Goal: Task Accomplishment & Management: Manage account settings

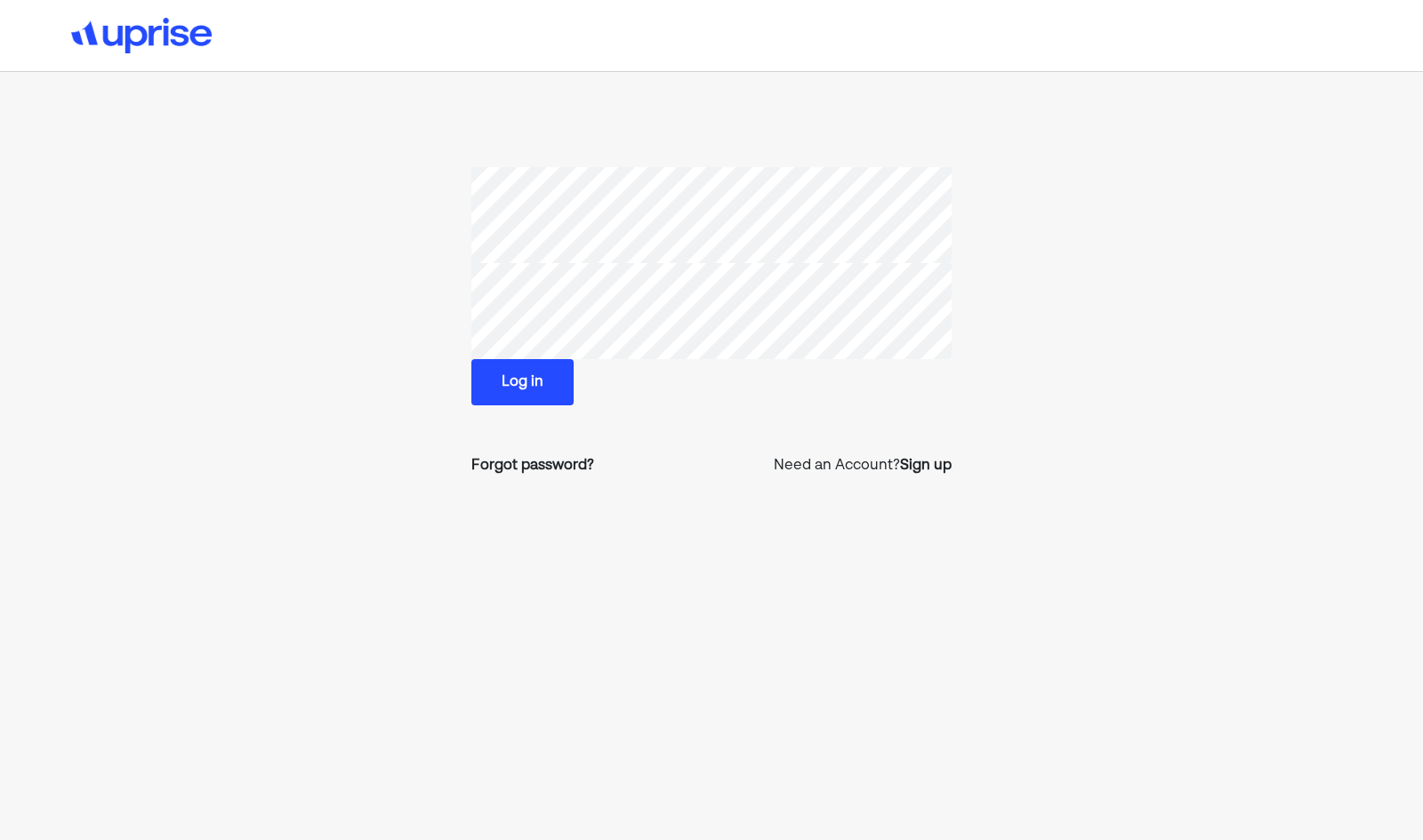
click at [509, 381] on button "Log in" at bounding box center [522, 382] width 102 height 46
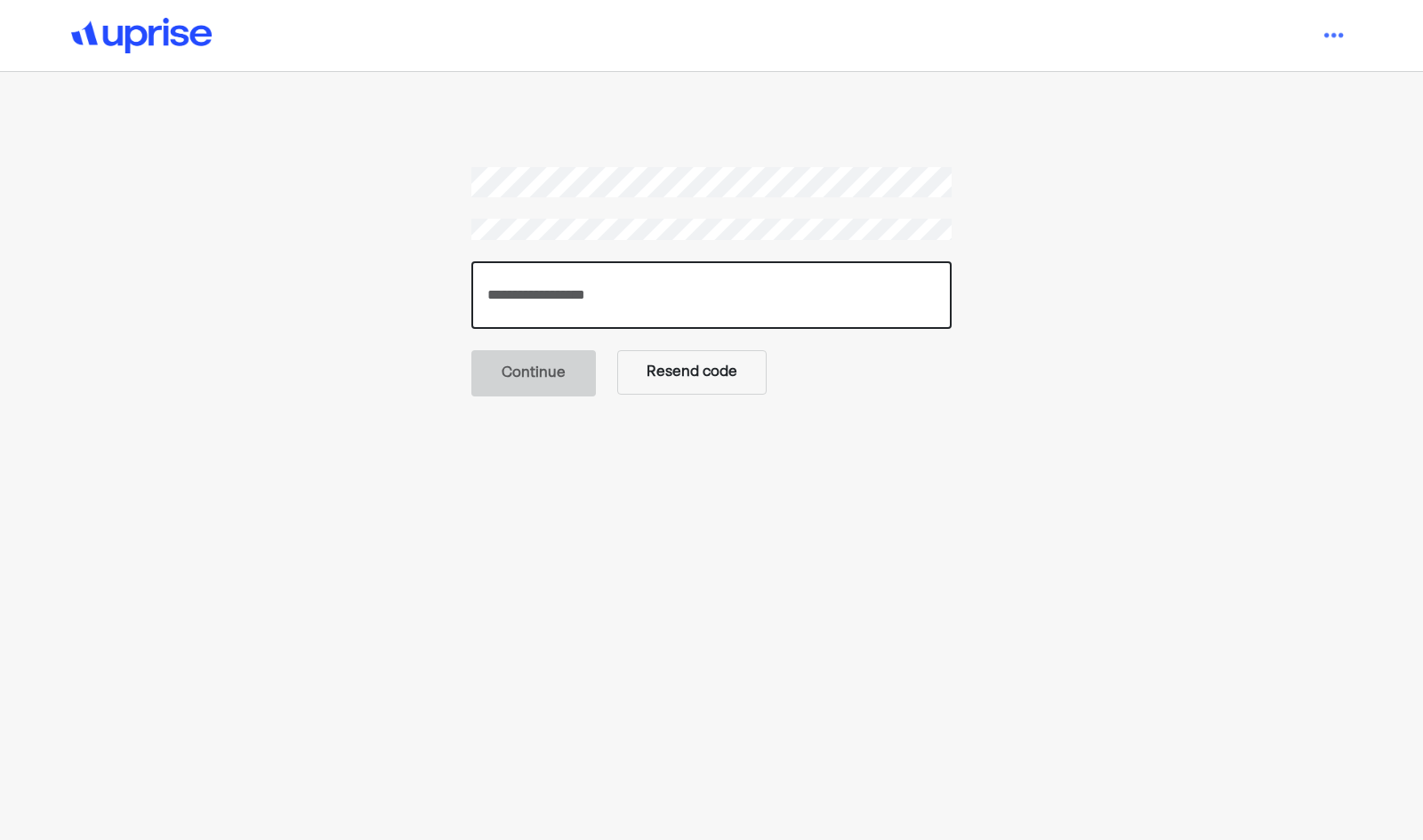
click at [591, 296] on input "number" at bounding box center [711, 295] width 480 height 67
paste input "******"
type input "******"
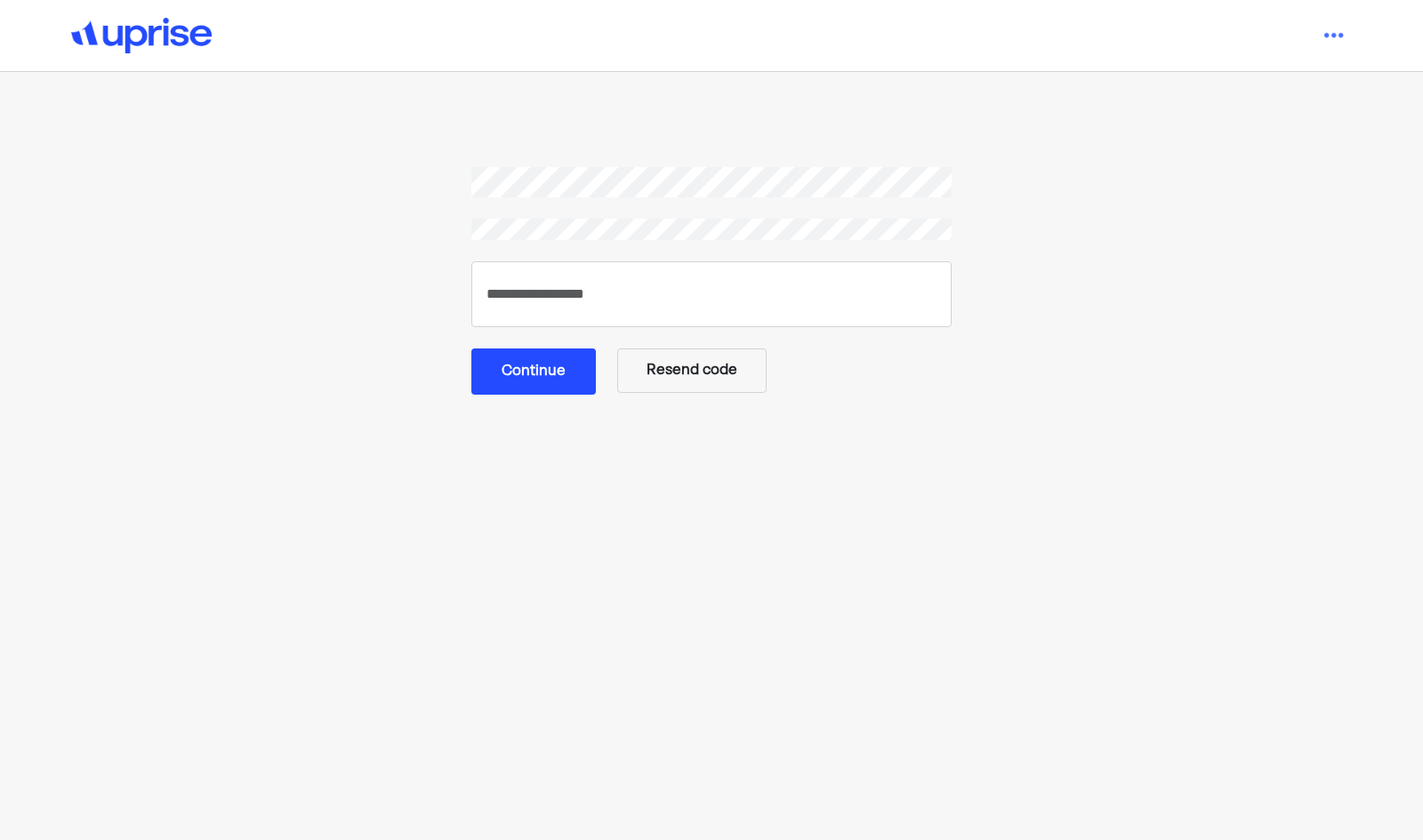
click at [550, 365] on button "Continue" at bounding box center [533, 372] width 124 height 46
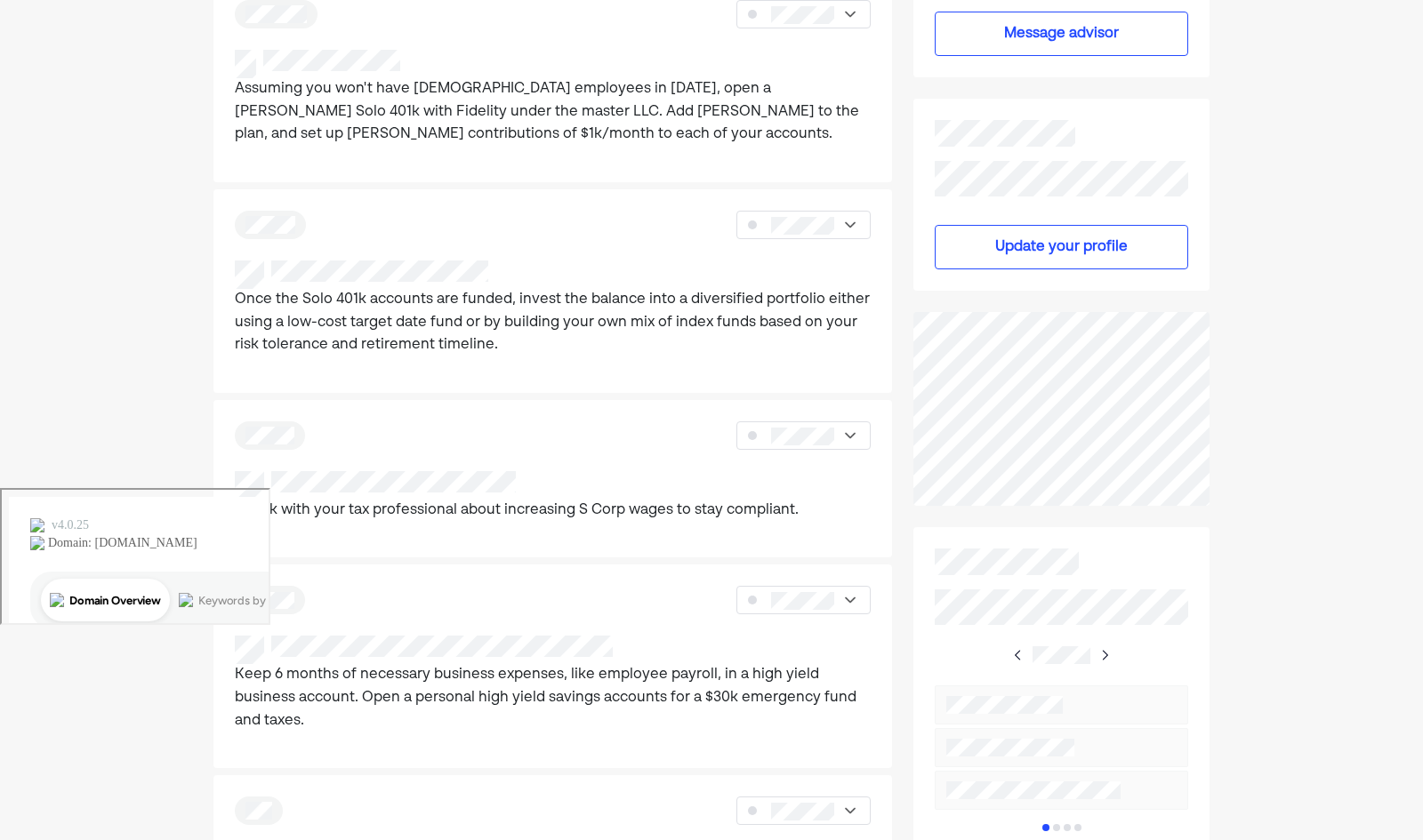
scroll to position [414, 0]
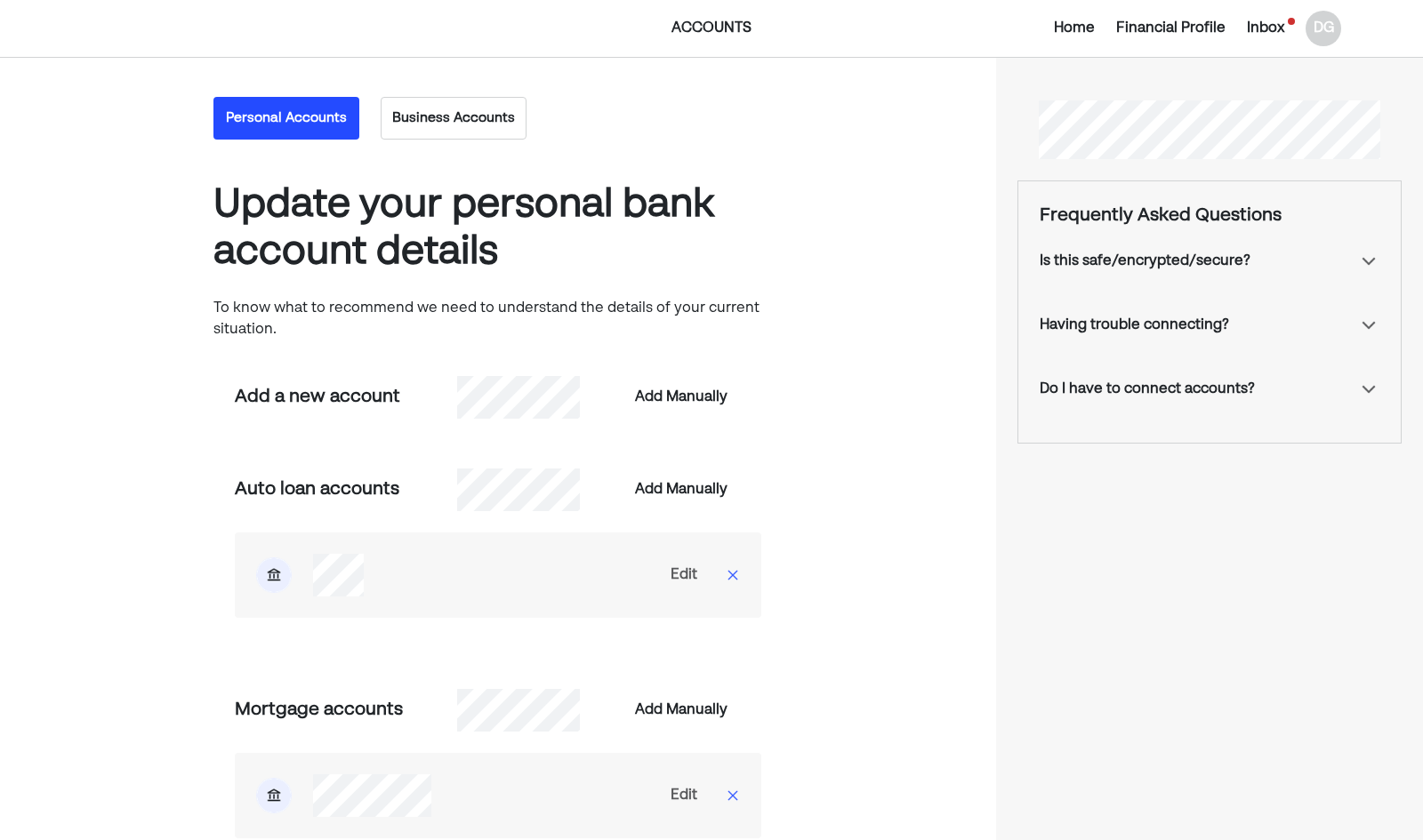
click at [457, 117] on button "Business Accounts" at bounding box center [453, 118] width 146 height 43
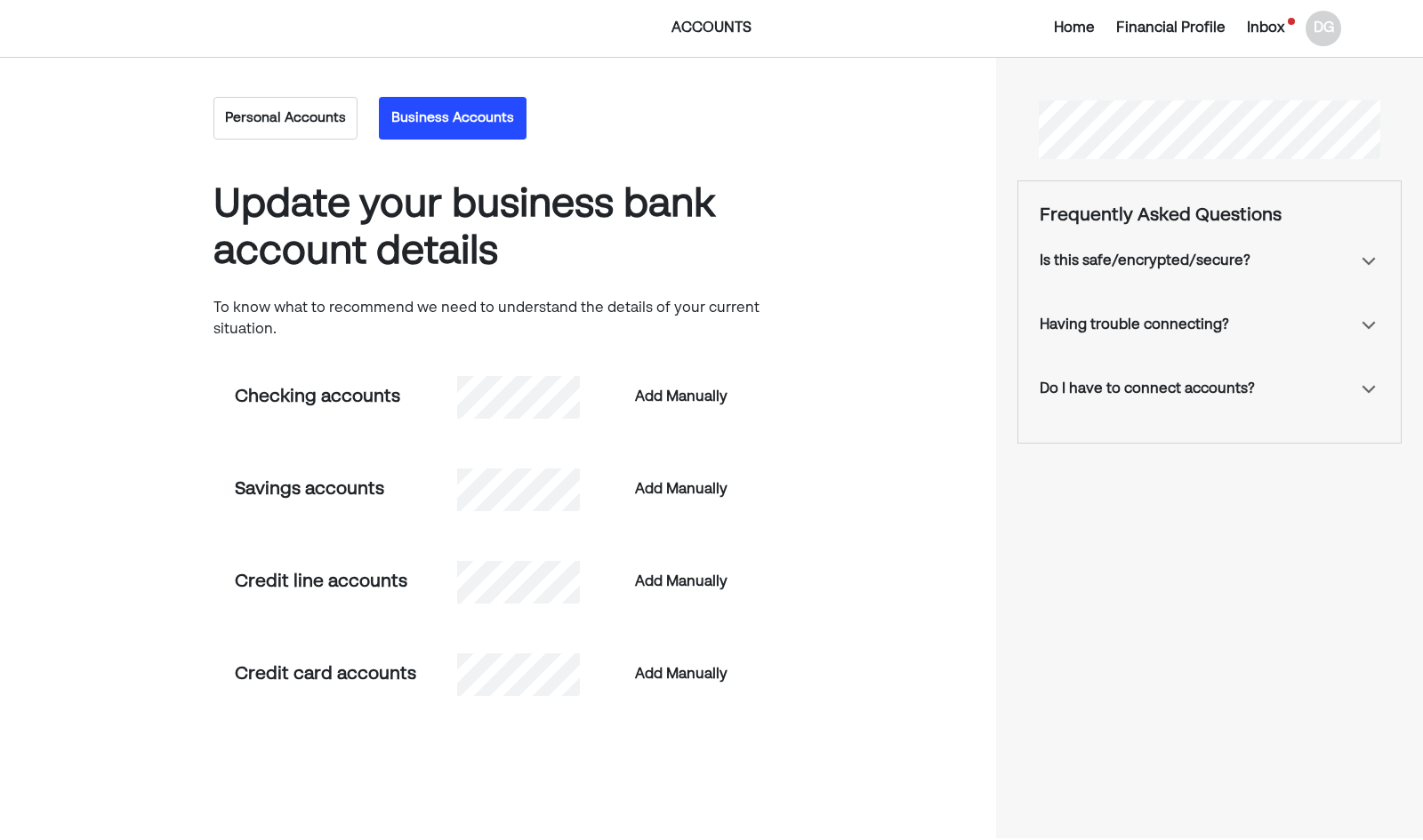
click at [310, 120] on button "Personal Accounts" at bounding box center [285, 118] width 144 height 43
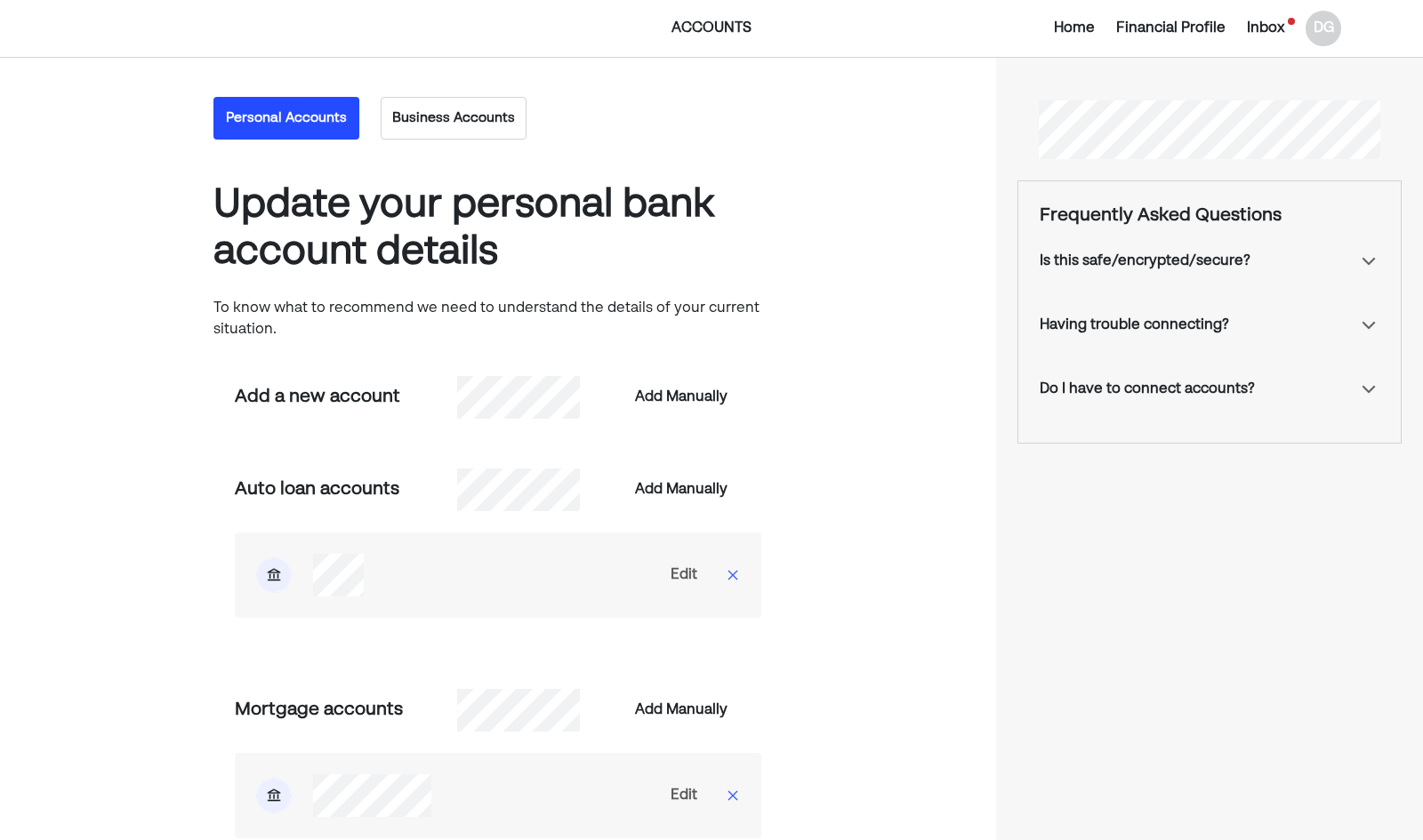
click at [461, 109] on button "Business Accounts" at bounding box center [453, 118] width 146 height 43
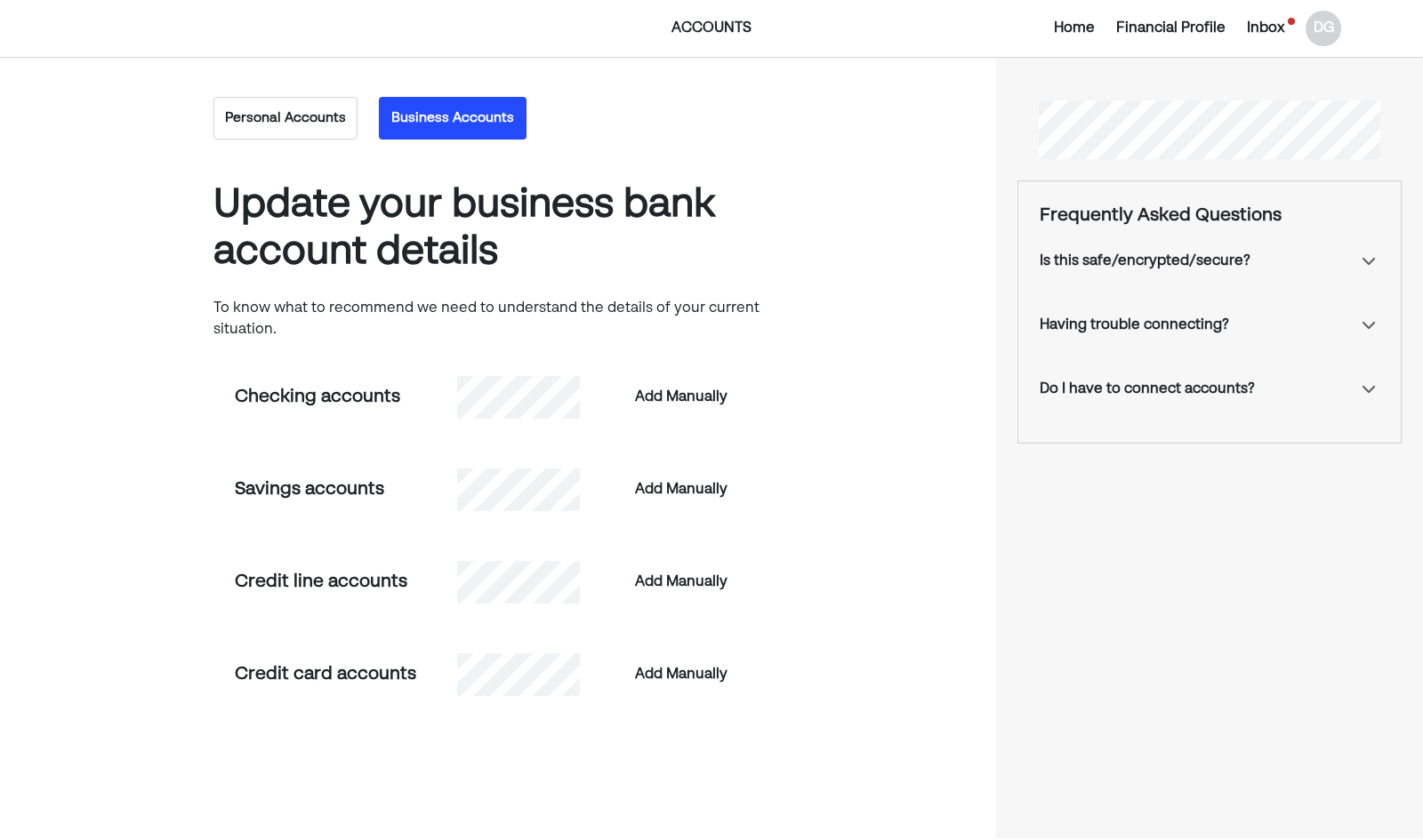
click at [281, 116] on button "Personal Accounts" at bounding box center [285, 118] width 144 height 43
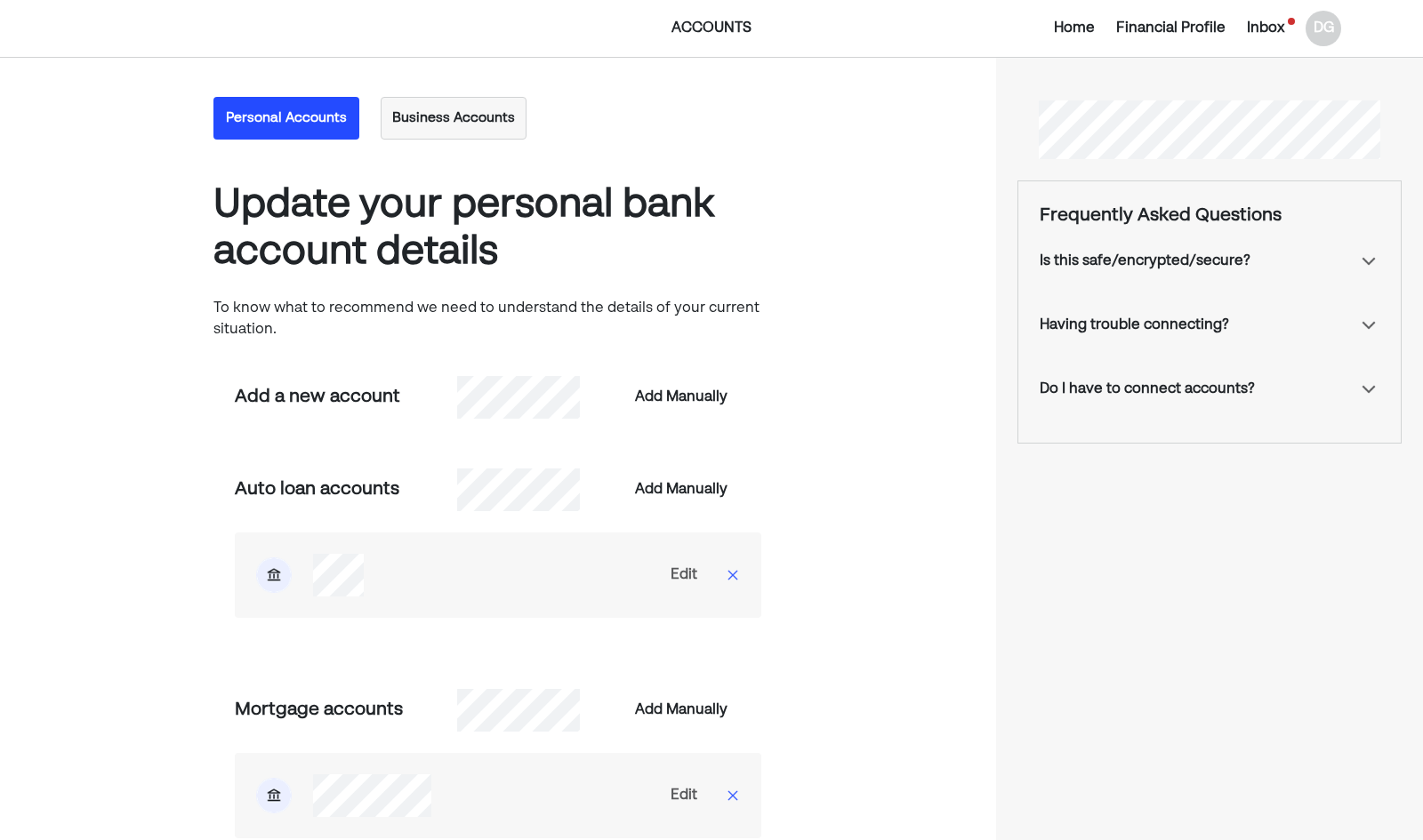
click at [1190, 25] on div "Financial Profile" at bounding box center [1170, 28] width 109 height 22
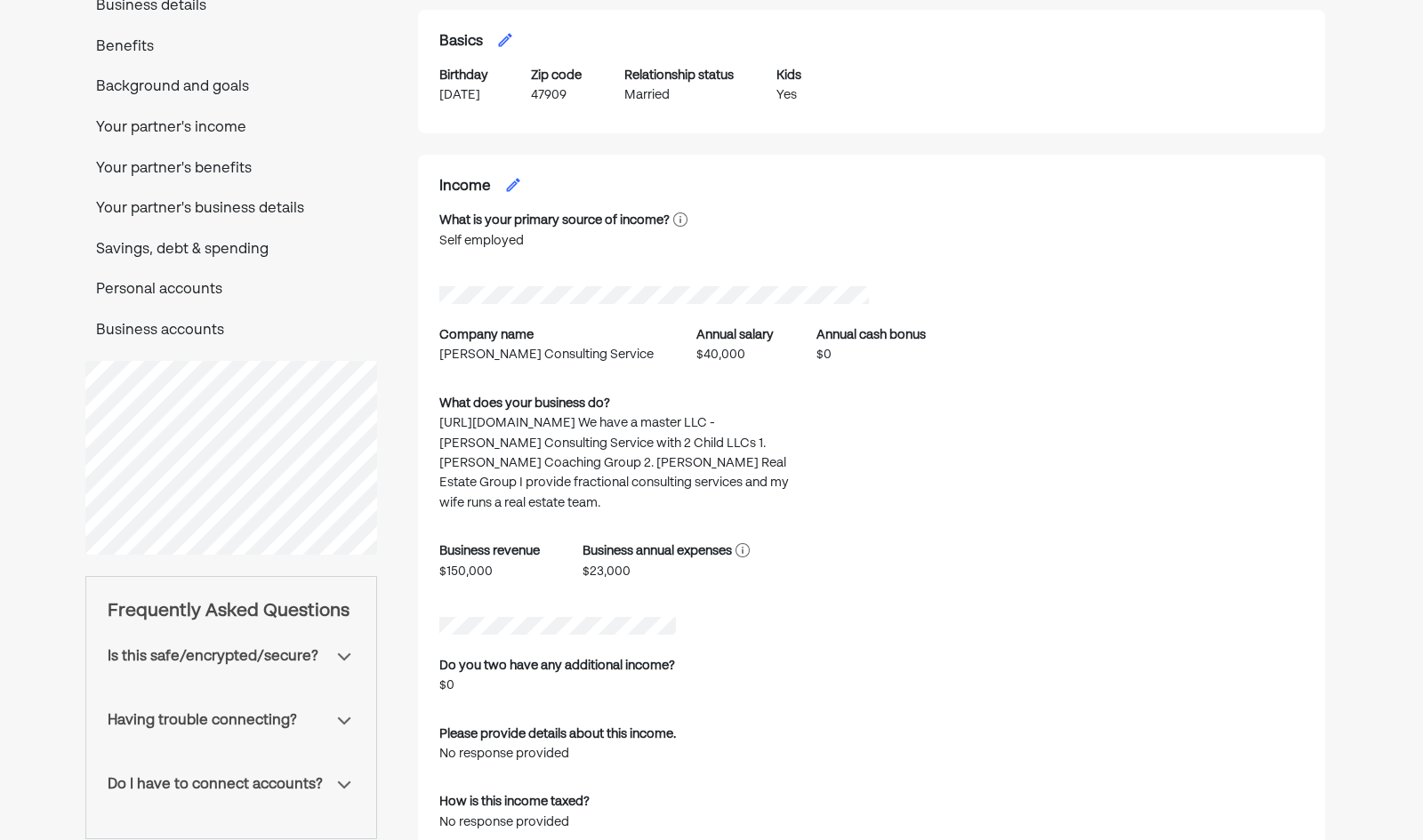
scroll to position [414, 0]
